Goal: Information Seeking & Learning: Find specific fact

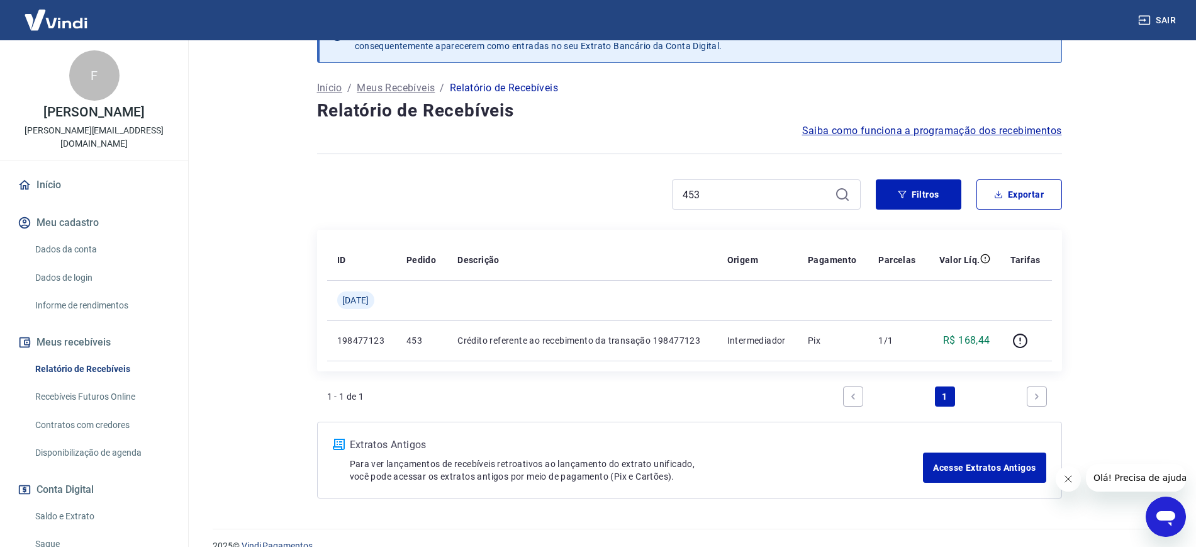
scroll to position [60, 0]
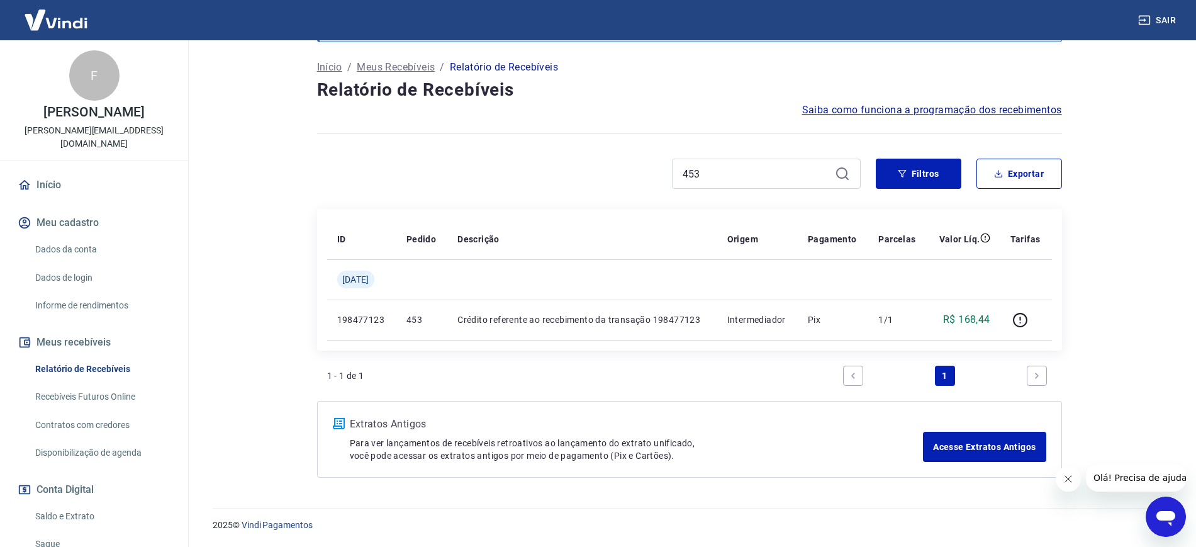
drag, startPoint x: 710, startPoint y: 162, endPoint x: 606, endPoint y: 90, distance: 126.5
click at [609, 92] on div "Após o envio das liquidações aparecerem no Relatório de Recebíveis, elas podem …" at bounding box center [689, 236] width 775 height 512
drag, startPoint x: 705, startPoint y: 184, endPoint x: 643, endPoint y: 165, distance: 64.5
click at [642, 160] on div "453" at bounding box center [589, 174] width 544 height 30
drag, startPoint x: 705, startPoint y: 173, endPoint x: 634, endPoint y: 149, distance: 75.0
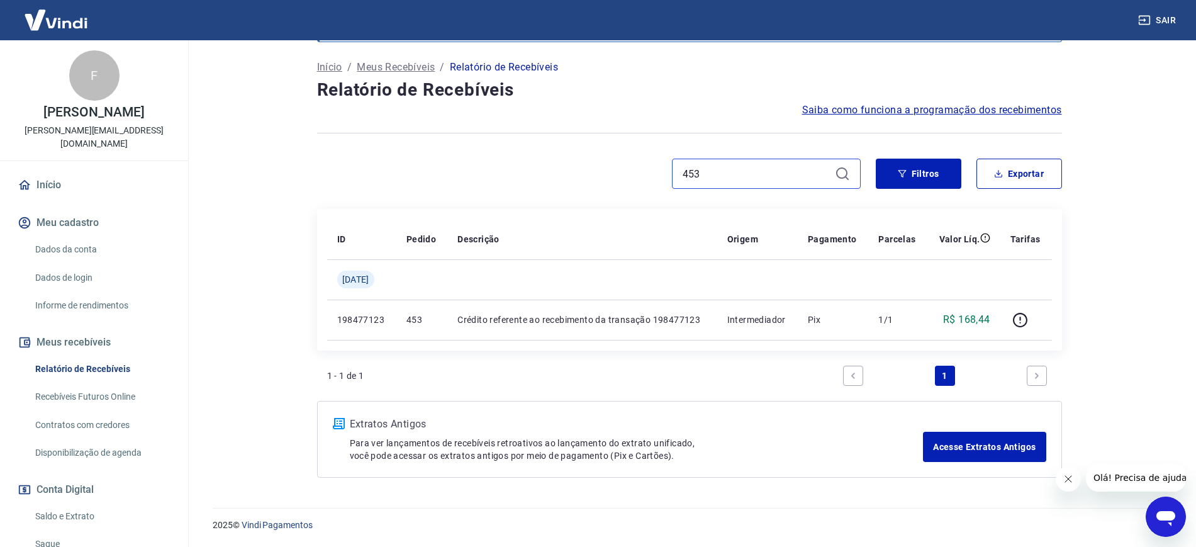
click at [634, 148] on div "Após o envio das liquidações aparecerem no Relatório de Recebíveis, elas podem …" at bounding box center [689, 236] width 775 height 512
paste input "37"
type input "437"
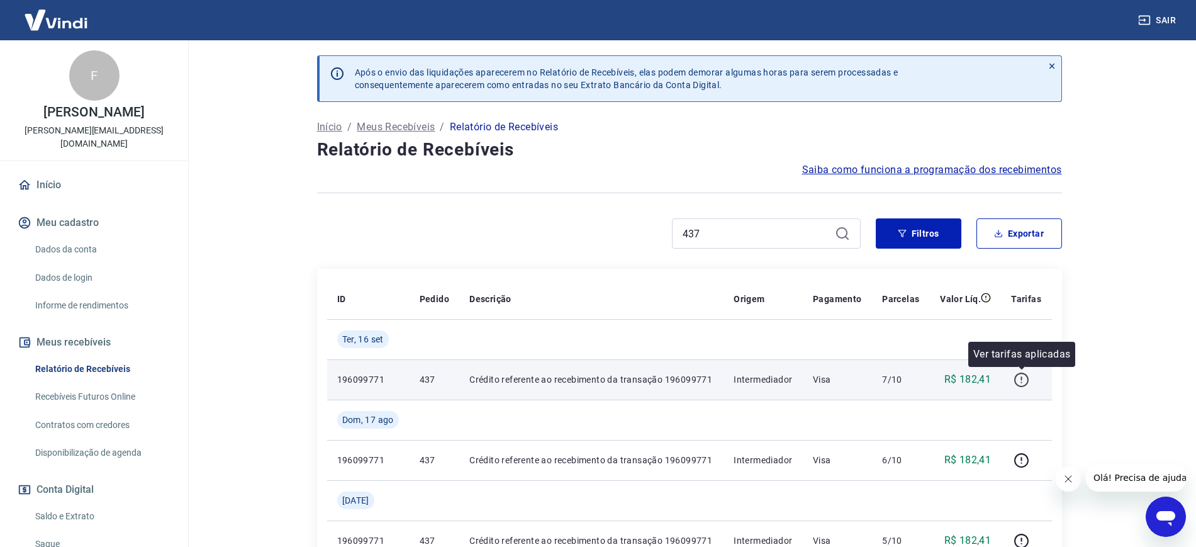
click at [966, 385] on icon "button" at bounding box center [1021, 379] width 14 height 14
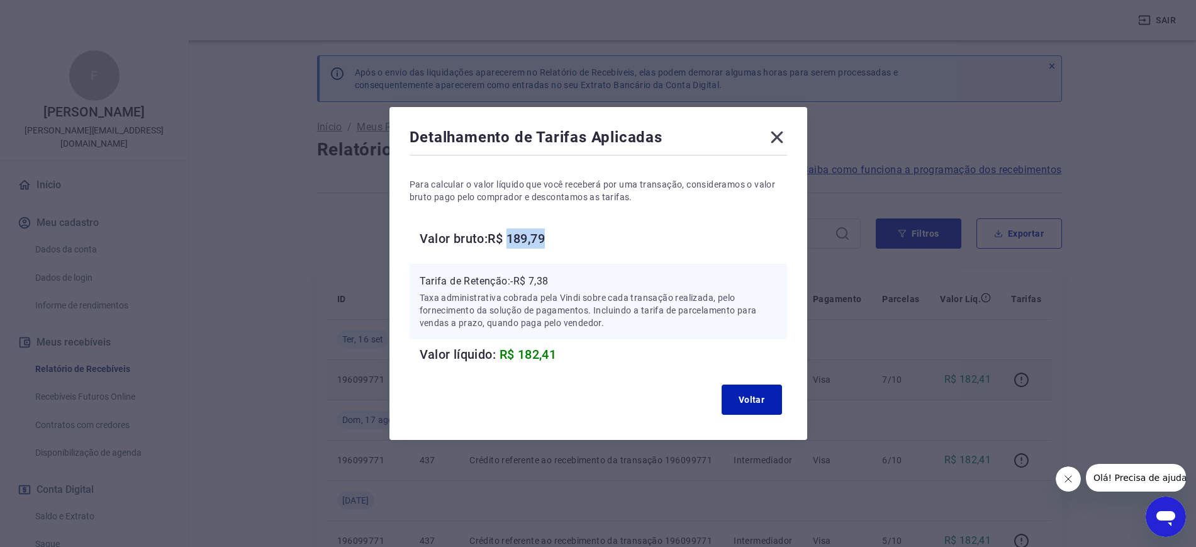
drag, startPoint x: 572, startPoint y: 238, endPoint x: 516, endPoint y: 235, distance: 56.1
click at [516, 235] on h6 "Valor bruto: R$ 189,79" at bounding box center [603, 238] width 367 height 20
copy h6 "189,79"
drag, startPoint x: 561, startPoint y: 288, endPoint x: 423, endPoint y: 33, distance: 288.8
click at [535, 279] on p "Tarifa de Retenção: -R$ 7,38" at bounding box center [598, 281] width 357 height 15
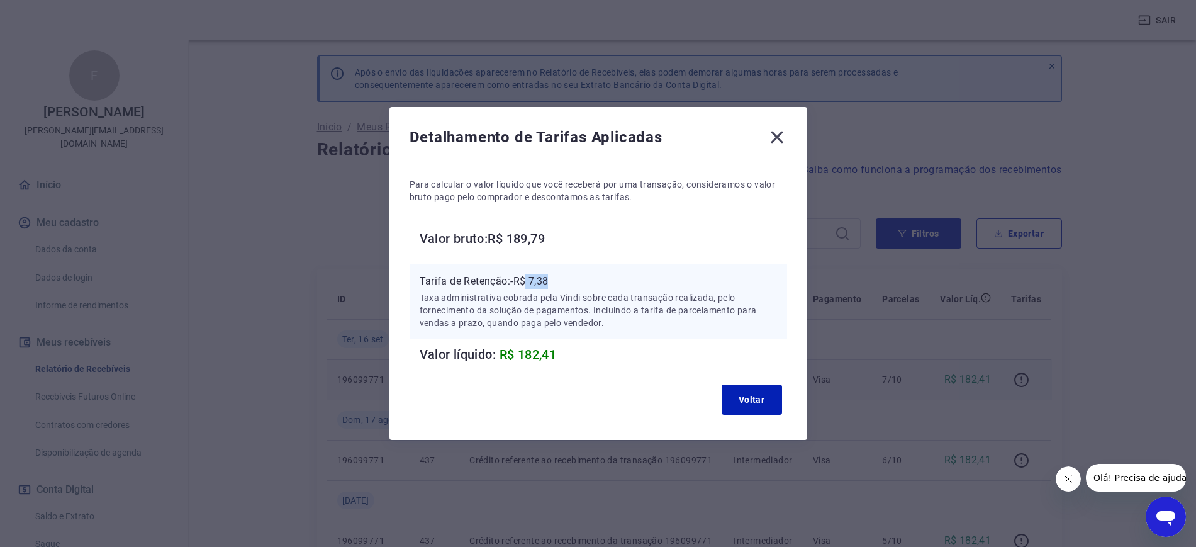
copy p "7,38"
click at [783, 126] on div "Detalhamento de Tarifas Aplicadas Para calcular o valor líquido que você recebe…" at bounding box center [598, 273] width 418 height 333
click at [780, 138] on icon at bounding box center [777, 137] width 20 height 20
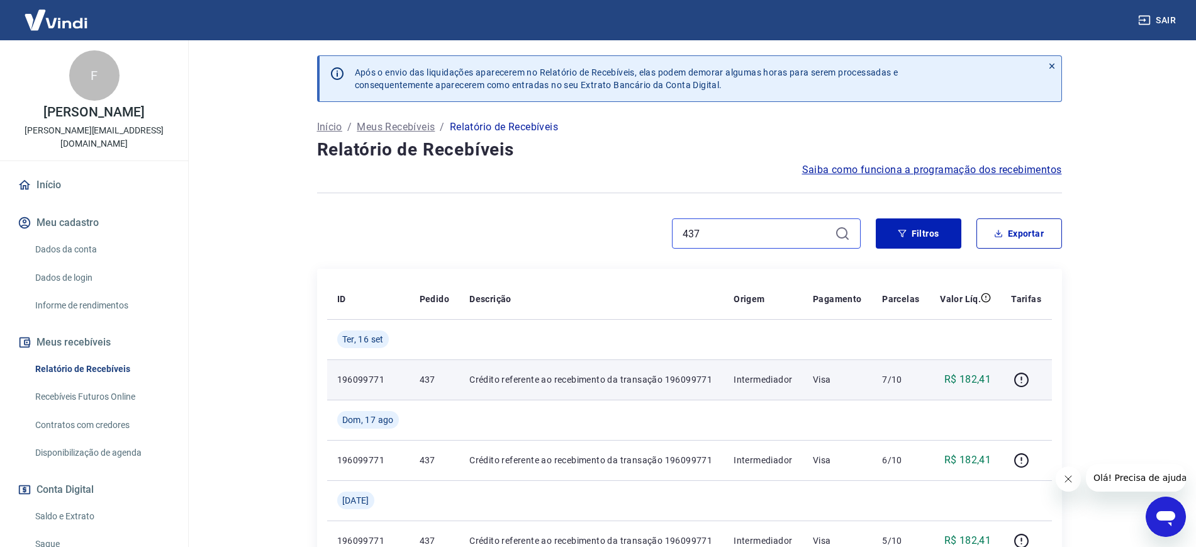
drag, startPoint x: 633, startPoint y: 154, endPoint x: 629, endPoint y: 148, distance: 7.2
click at [629, 148] on div "Após o envio das liquidações aparecerem no Relatório de Recebíveis, elas podem …" at bounding box center [689, 537] width 775 height 995
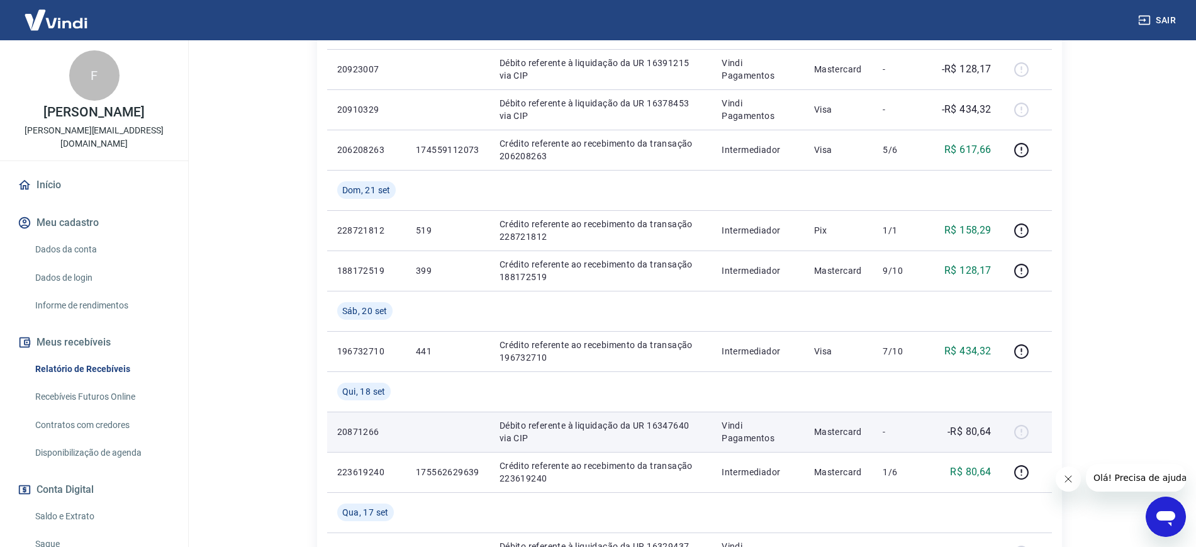
scroll to position [625, 0]
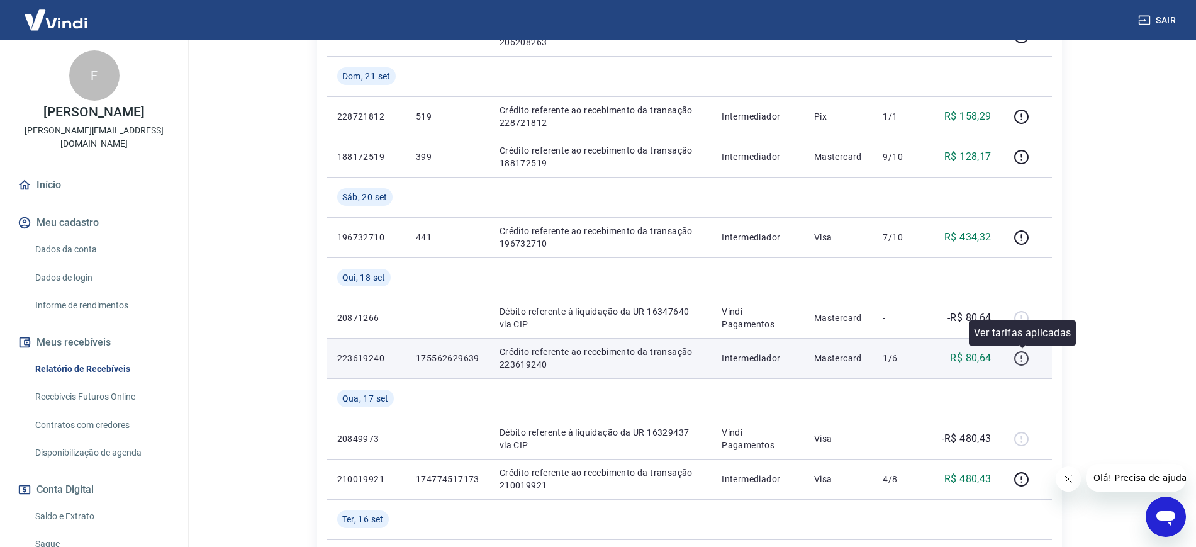
click at [966, 354] on icon "button" at bounding box center [1021, 358] width 14 height 14
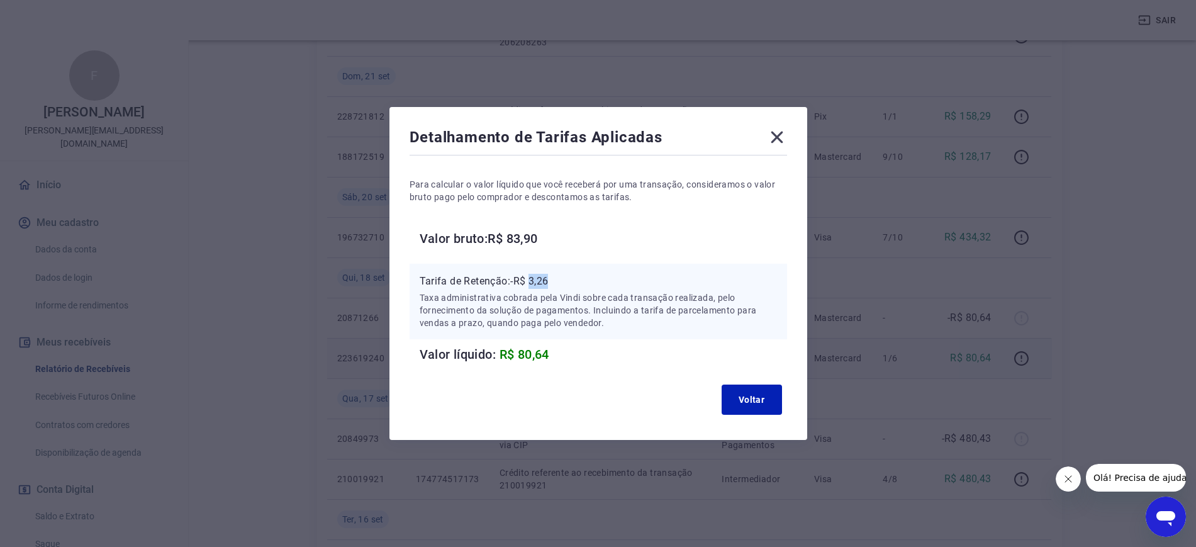
drag, startPoint x: 562, startPoint y: 279, endPoint x: 539, endPoint y: 279, distance: 23.3
click at [539, 279] on p "Tarifa de Retenção: -R$ 3,26" at bounding box center [598, 281] width 357 height 15
copy p "3,26"
click at [784, 140] on icon at bounding box center [777, 137] width 20 height 20
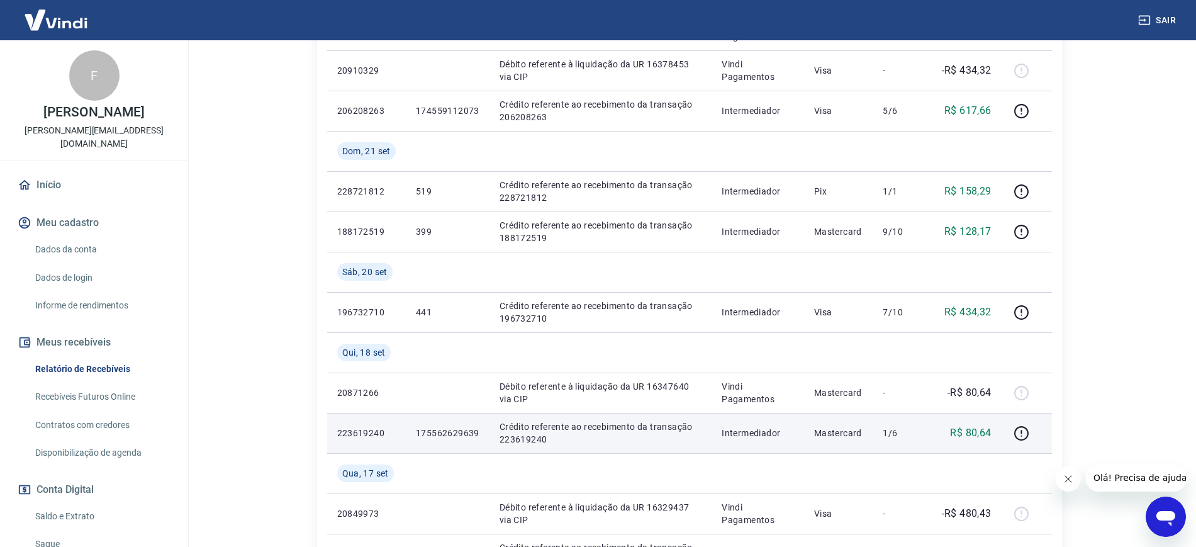
scroll to position [1107, 0]
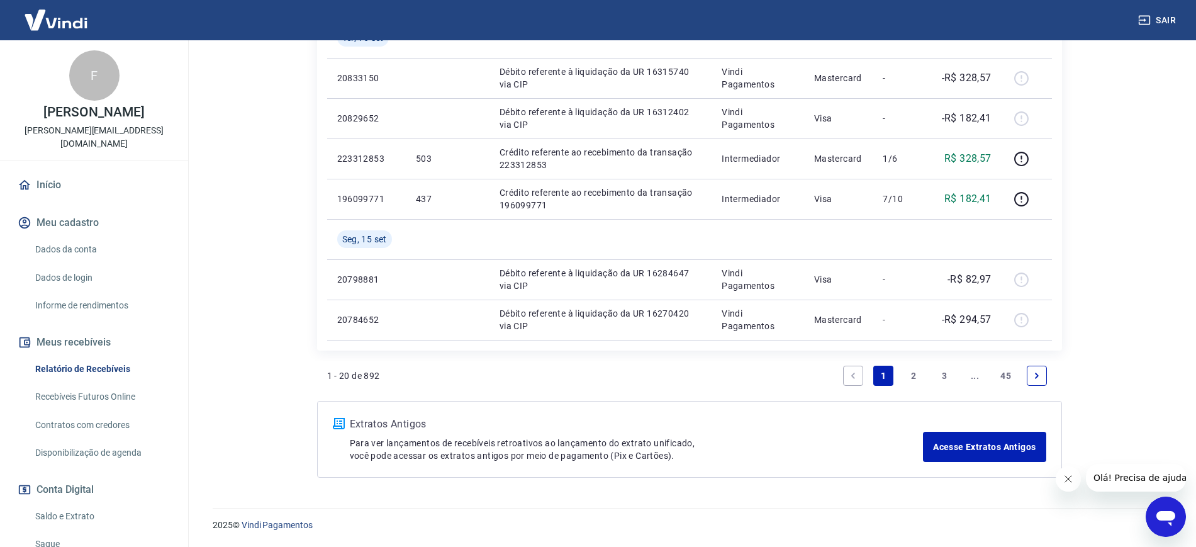
drag, startPoint x: 914, startPoint y: 381, endPoint x: 831, endPoint y: 31, distance: 359.4
click at [913, 381] on link "2" at bounding box center [914, 376] width 20 height 20
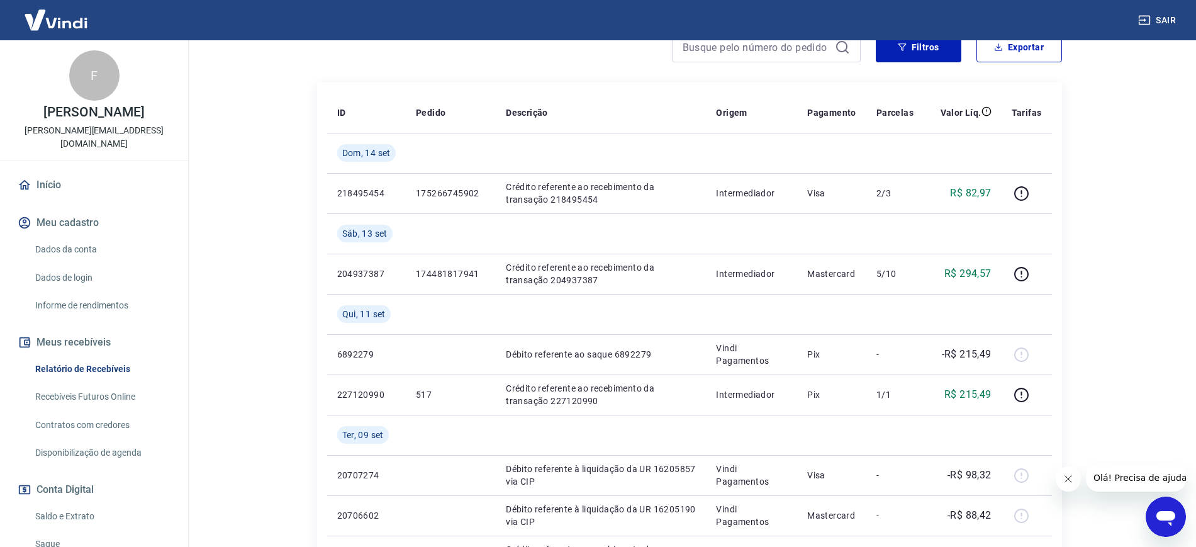
scroll to position [790, 0]
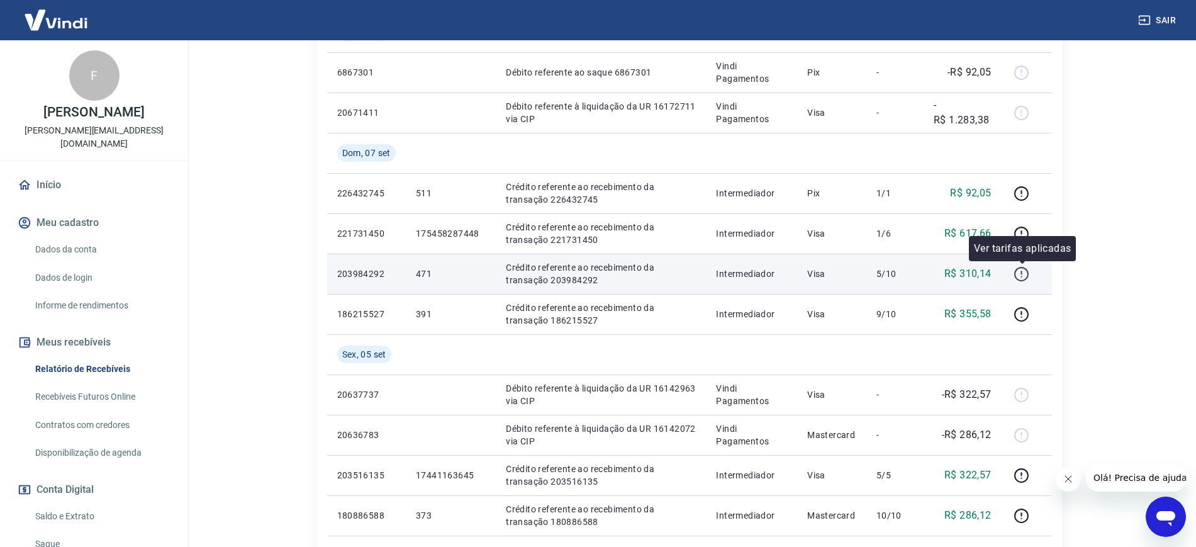
click at [966, 270] on icon "button" at bounding box center [1022, 274] width 16 height 16
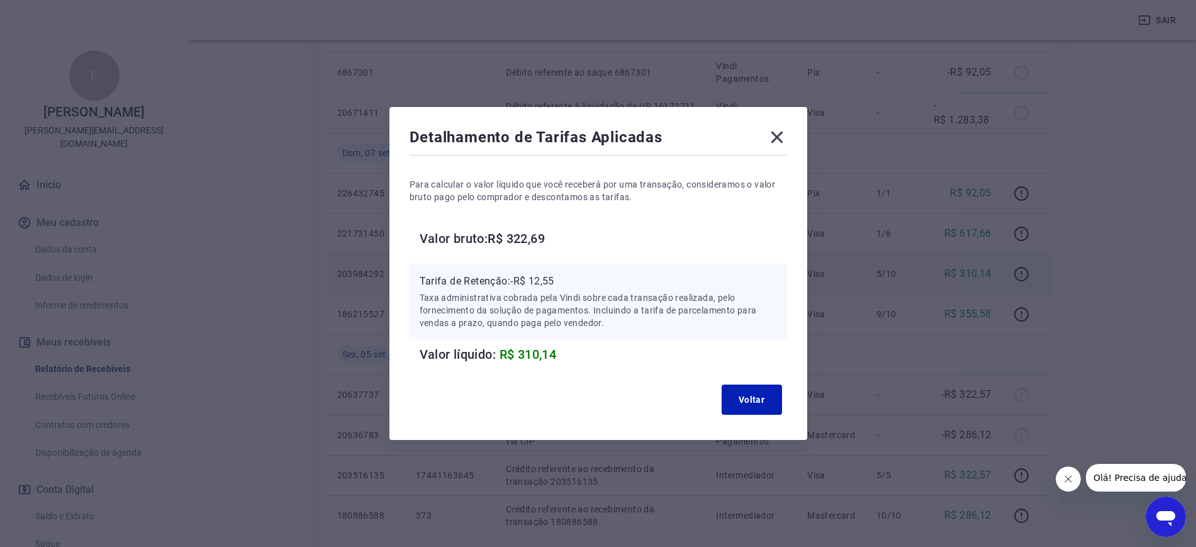
click at [778, 127] on icon at bounding box center [777, 137] width 20 height 20
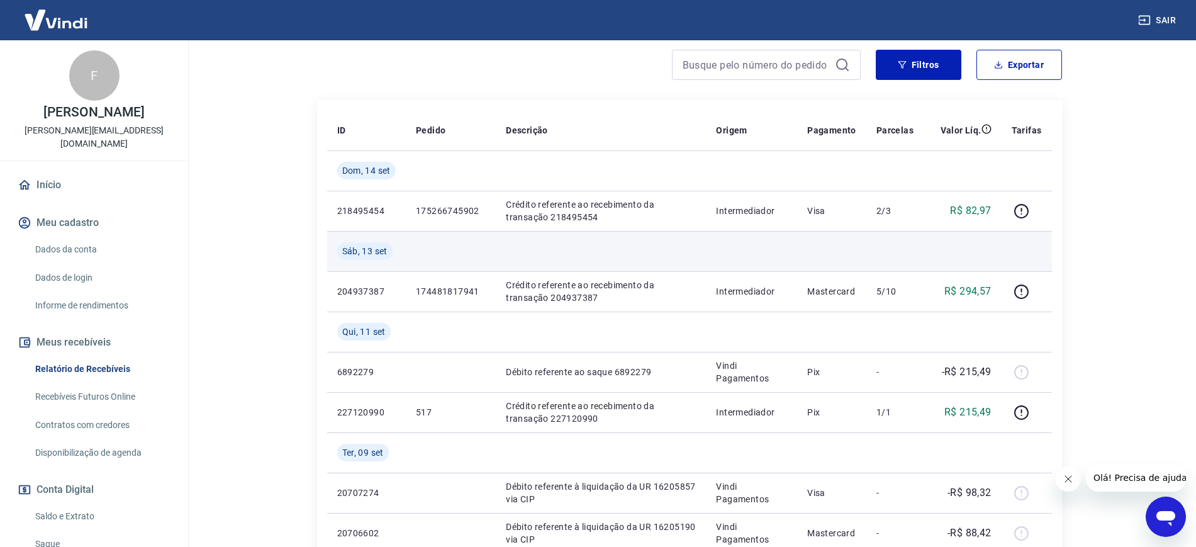
scroll to position [161, 0]
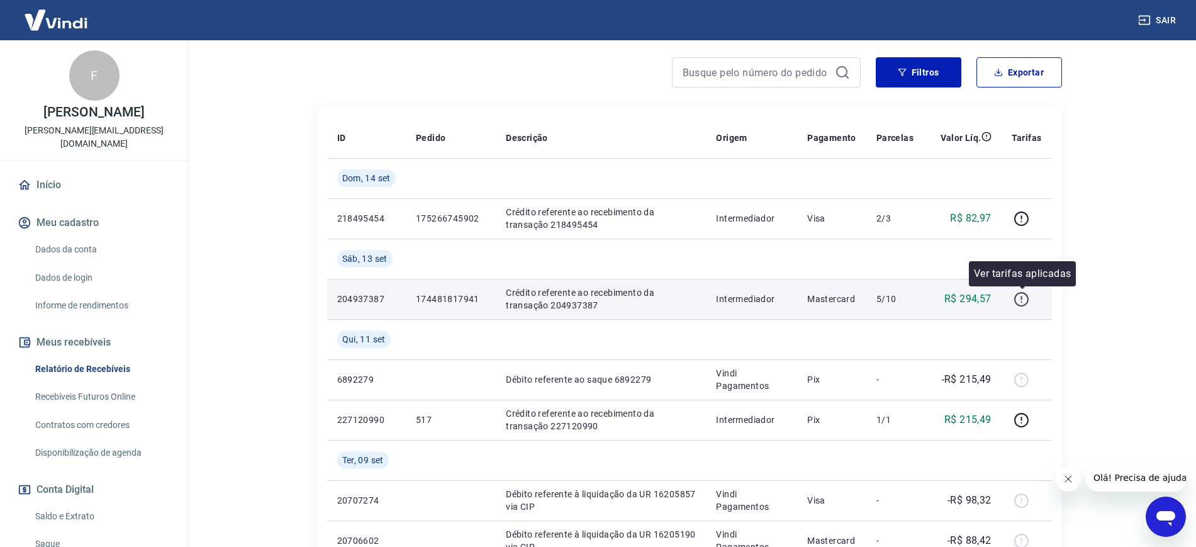
click at [966, 296] on icon "button" at bounding box center [1022, 299] width 16 height 16
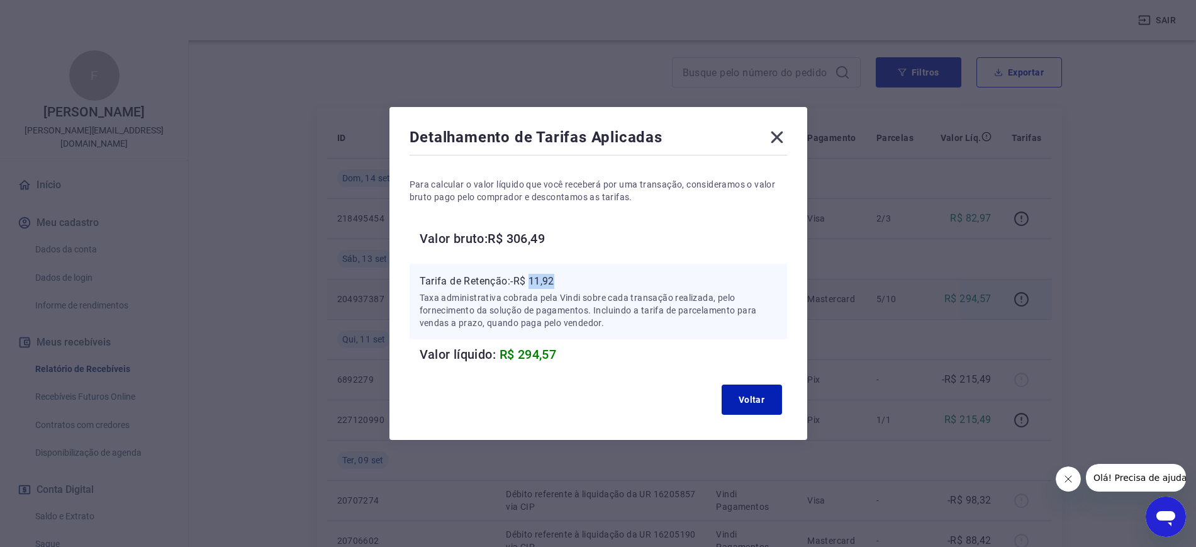
drag, startPoint x: 562, startPoint y: 283, endPoint x: 539, endPoint y: 288, distance: 23.7
click at [539, 288] on p "Tarifa de Retenção: -R$ 11,92" at bounding box center [598, 281] width 357 height 15
copy p "11,92"
click at [787, 134] on icon at bounding box center [777, 137] width 20 height 20
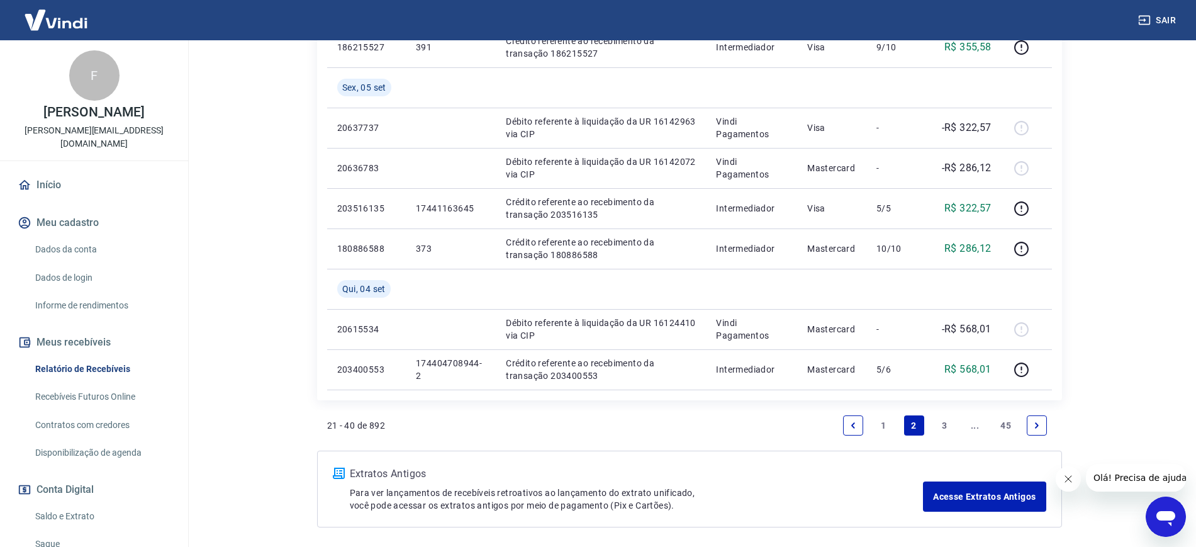
scroll to position [1107, 0]
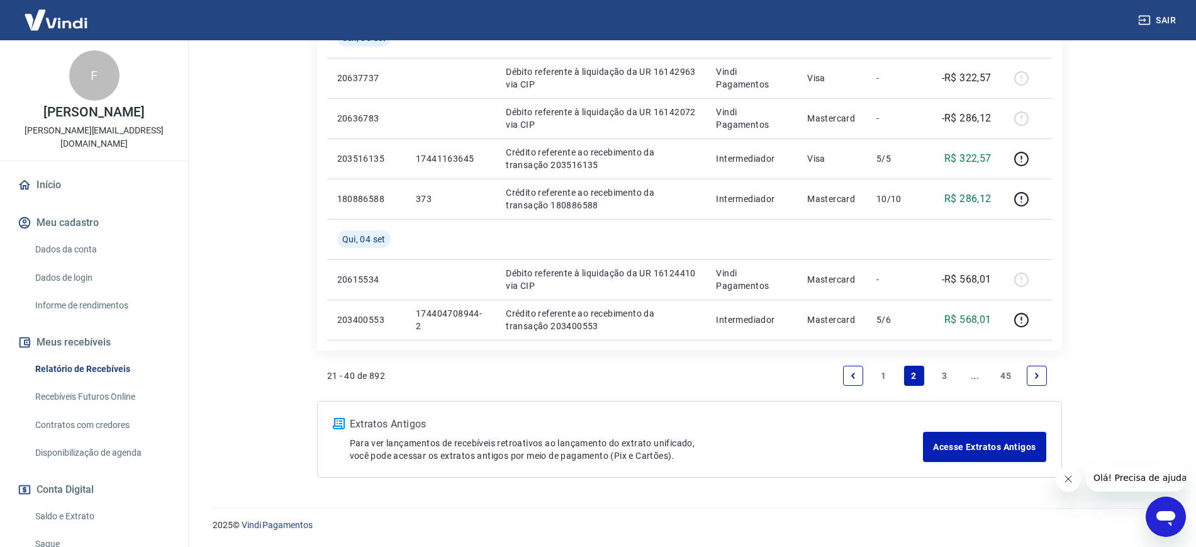
click at [935, 374] on link "3" at bounding box center [944, 376] width 20 height 20
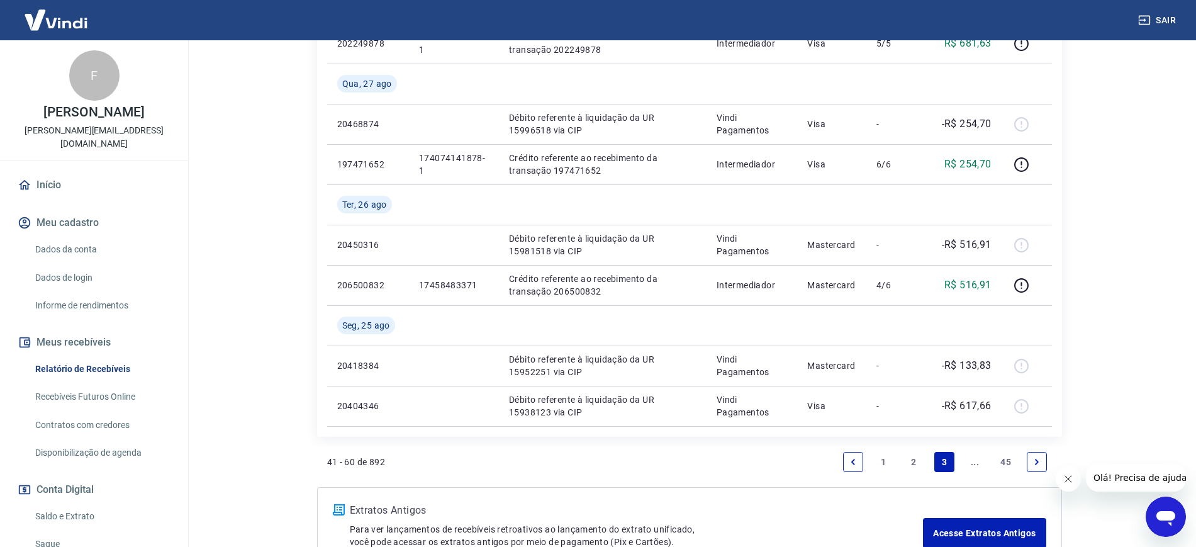
scroll to position [1180, 0]
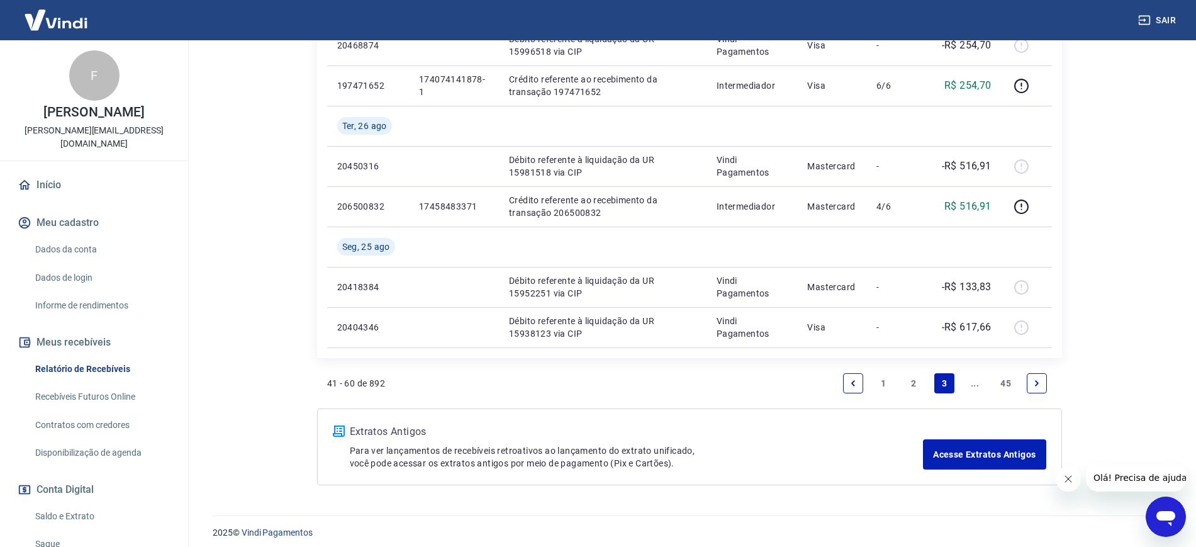
click at [880, 386] on link "1" at bounding box center [883, 383] width 20 height 20
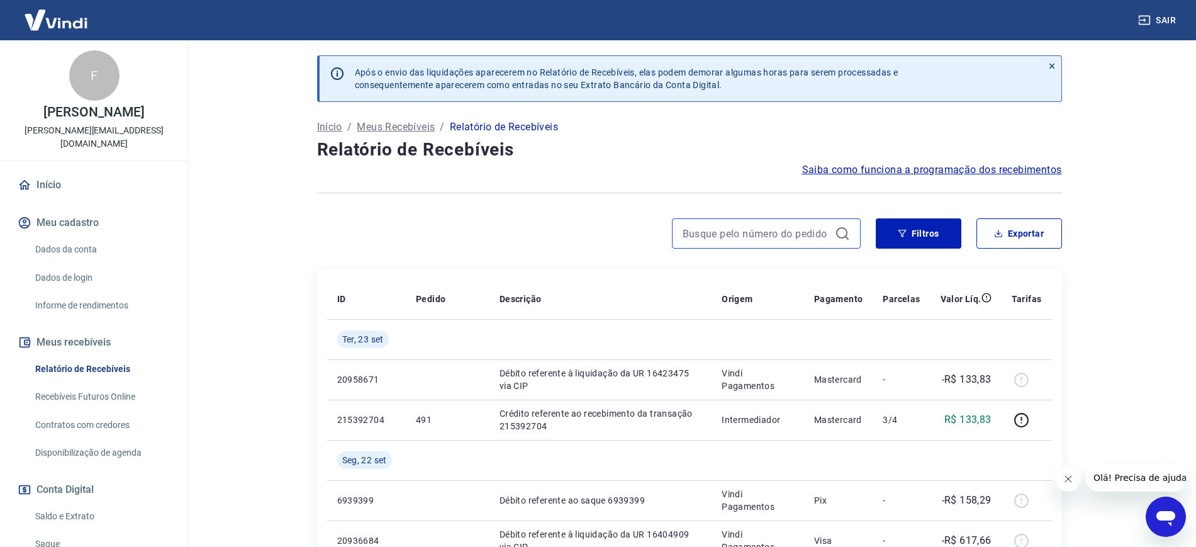
click at [754, 230] on input at bounding box center [756, 233] width 147 height 19
paste input "501"
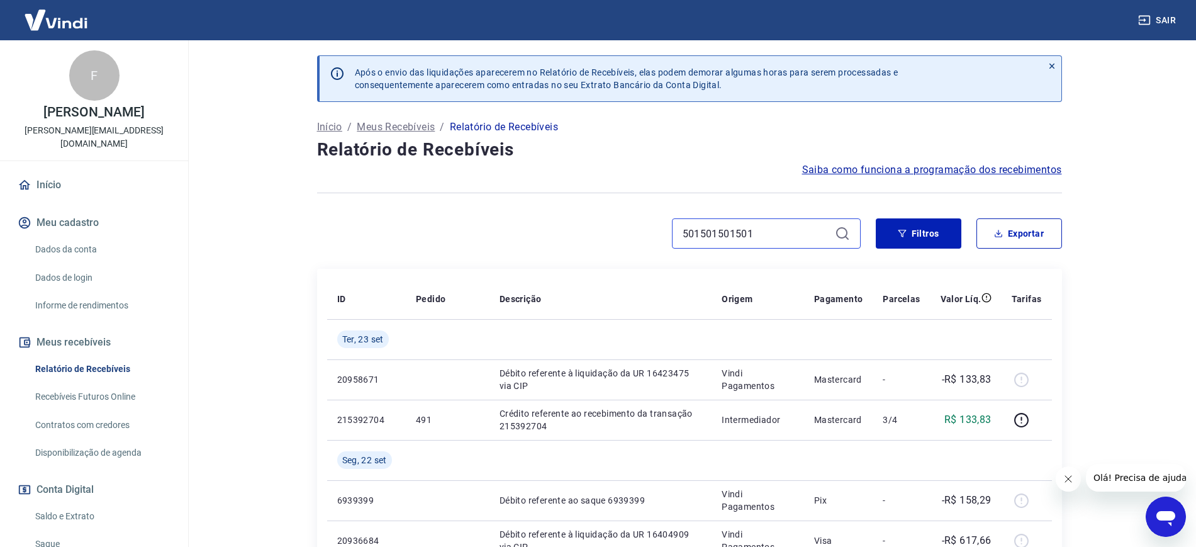
paste input "501"
type input "501501501501501"
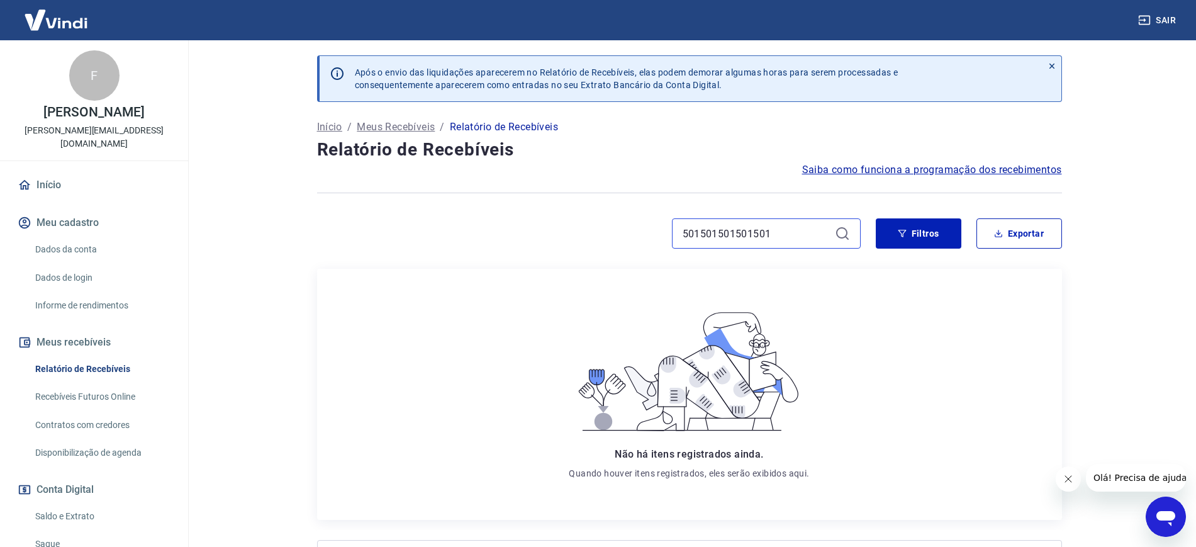
drag, startPoint x: 780, startPoint y: 225, endPoint x: 510, endPoint y: 95, distance: 298.9
click at [516, 99] on div "Após o envio das liquidações aparecerem no Relatório de Recebíveis, elas podem …" at bounding box center [689, 335] width 775 height 591
drag, startPoint x: 702, startPoint y: 235, endPoint x: 681, endPoint y: 230, distance: 22.0
click at [681, 230] on div "501" at bounding box center [766, 233] width 189 height 30
type input "[PERSON_NAME]"
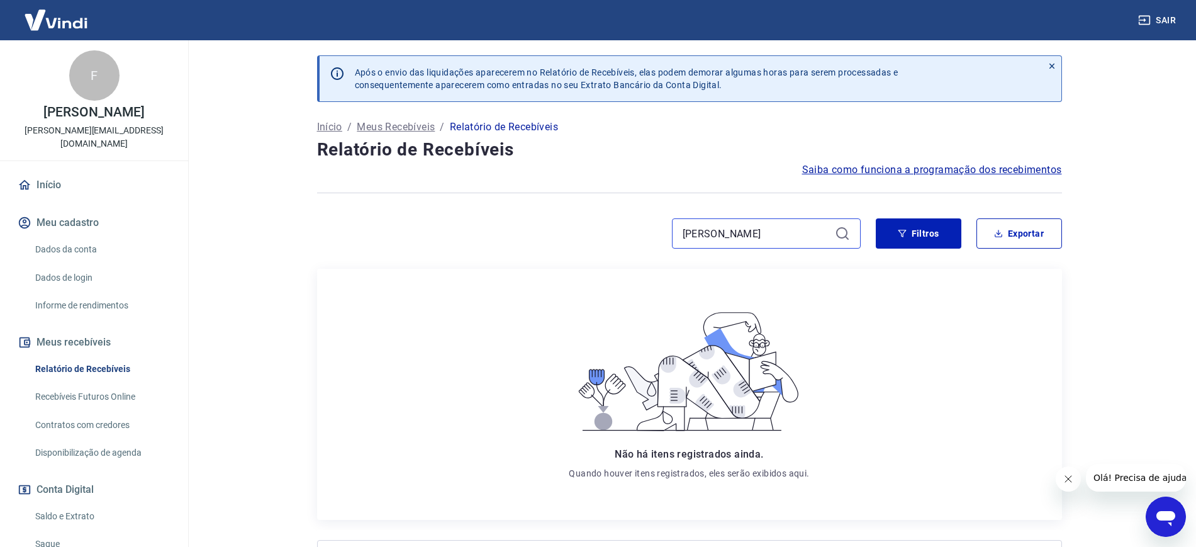
drag, startPoint x: 804, startPoint y: 233, endPoint x: 400, endPoint y: 155, distance: 411.5
click at [472, 164] on div "Após o envio das liquidações aparecerem no Relatório de Recebíveis, elas podem …" at bounding box center [689, 335] width 775 height 591
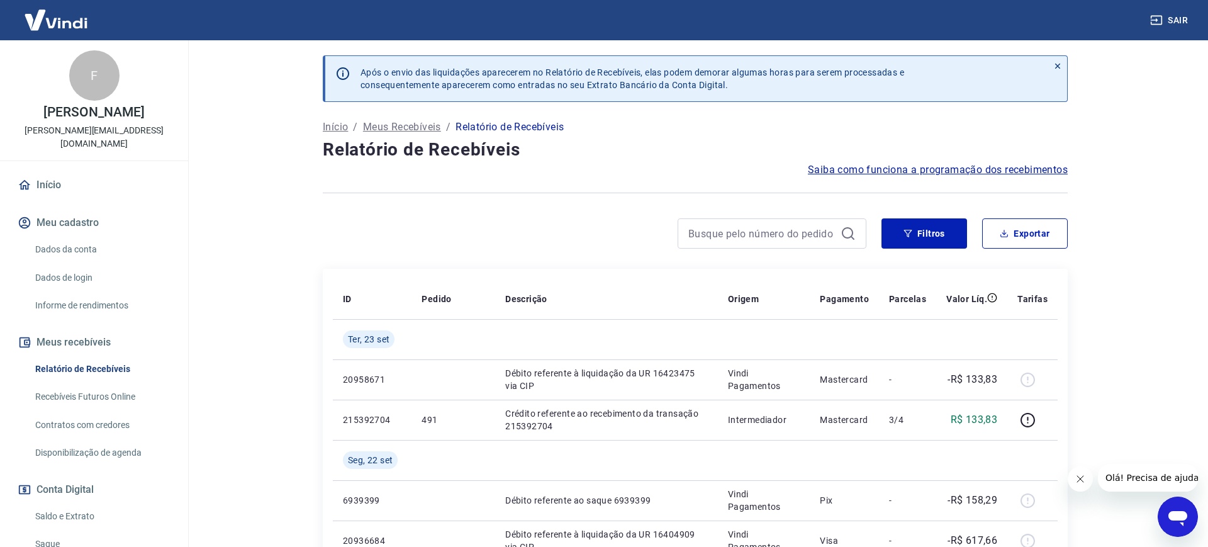
click at [849, 235] on icon at bounding box center [848, 233] width 15 height 15
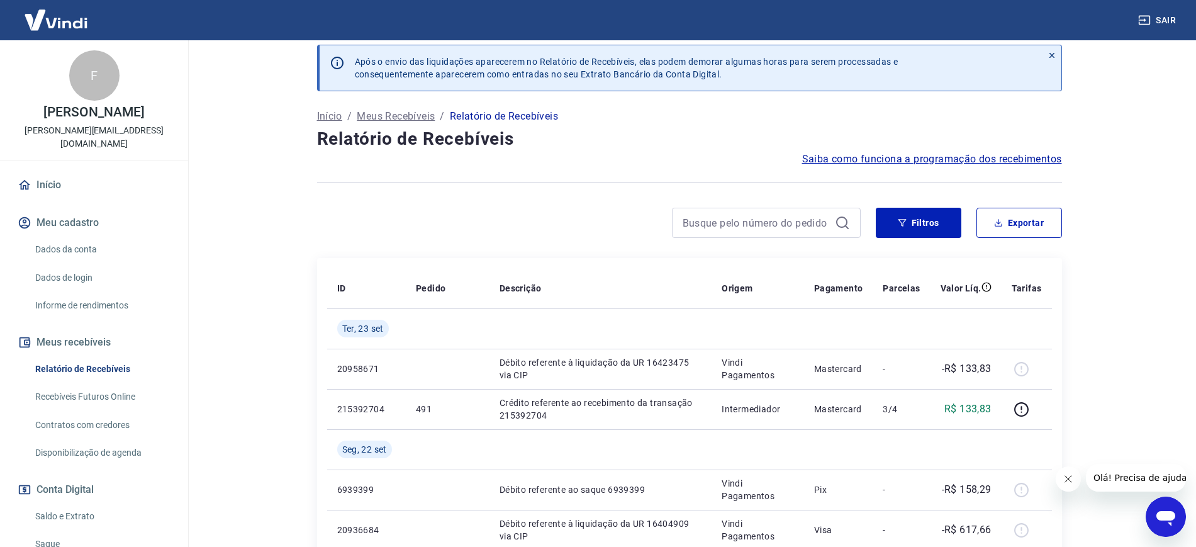
scroll to position [157, 0]
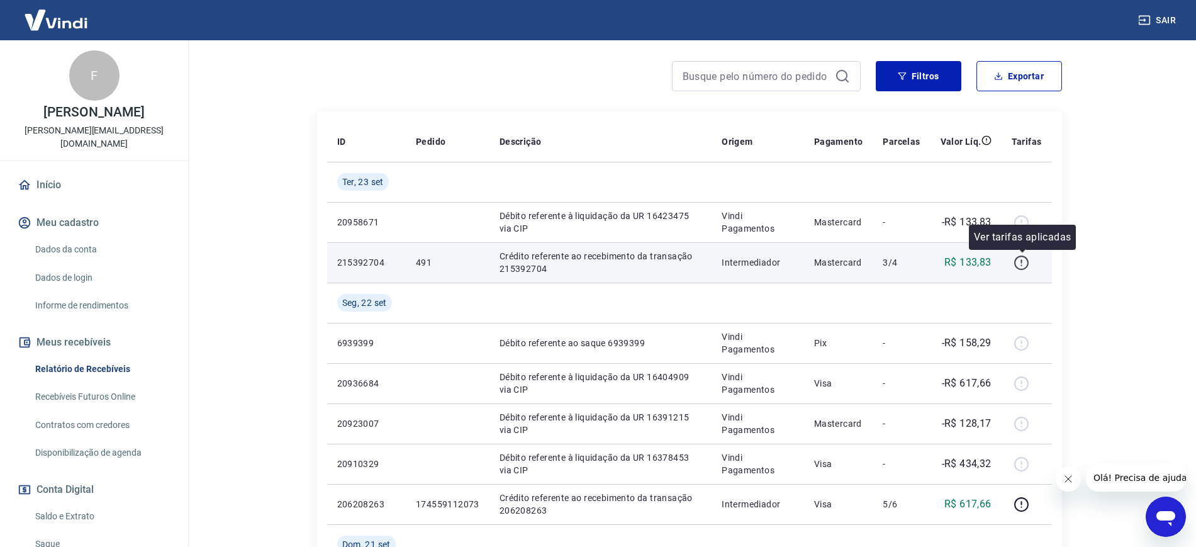
click at [966, 263] on icon "button" at bounding box center [1022, 263] width 16 height 16
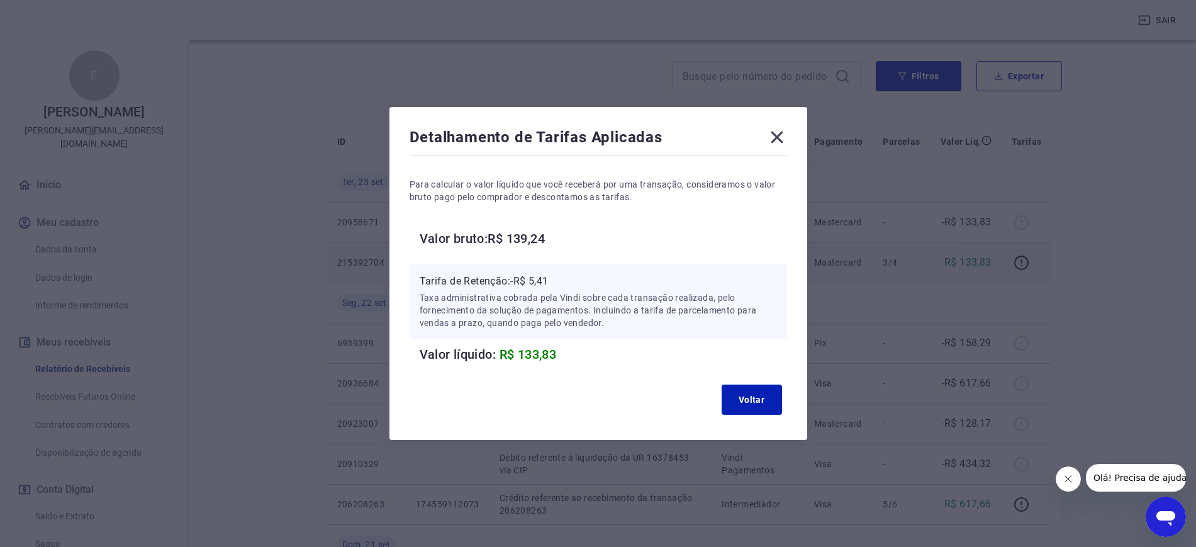
click at [787, 137] on icon at bounding box center [777, 137] width 20 height 20
